Goal: Navigation & Orientation: Find specific page/section

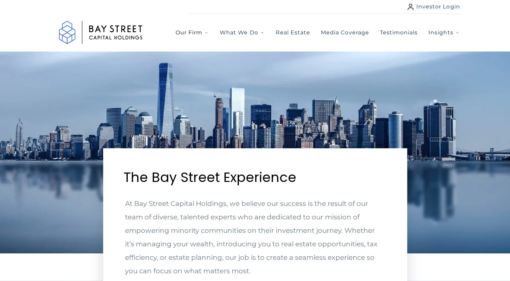
click at [189, 36] on span "Our Firm" at bounding box center [189, 33] width 27 height 8
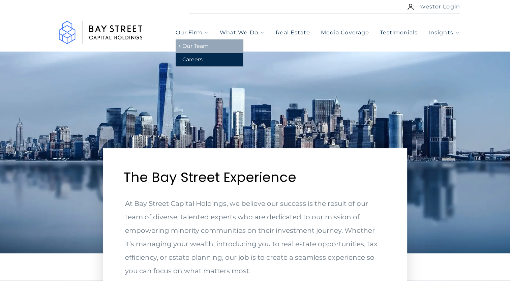
click at [190, 48] on link "Our Team" at bounding box center [209, 45] width 67 height 13
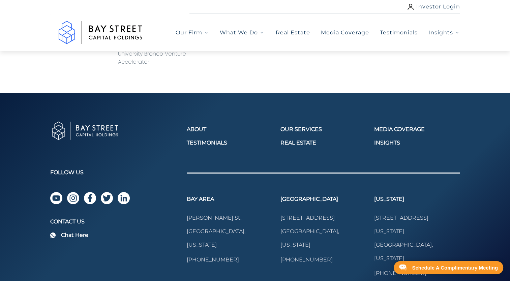
scroll to position [1020, 0]
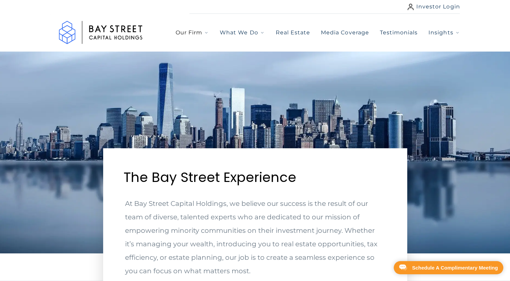
click at [195, 32] on span "Our Firm" at bounding box center [189, 33] width 27 height 8
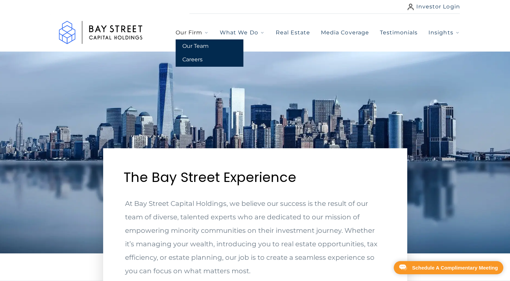
click at [195, 32] on span "Our Firm" at bounding box center [189, 33] width 27 height 8
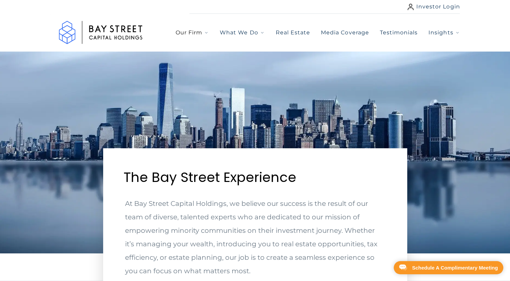
click at [194, 33] on span "Our Firm" at bounding box center [189, 33] width 27 height 8
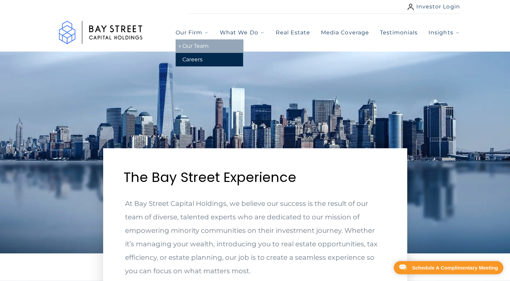
click at [191, 44] on link "Our Team" at bounding box center [209, 45] width 67 height 13
